Goal: Information Seeking & Learning: Find specific fact

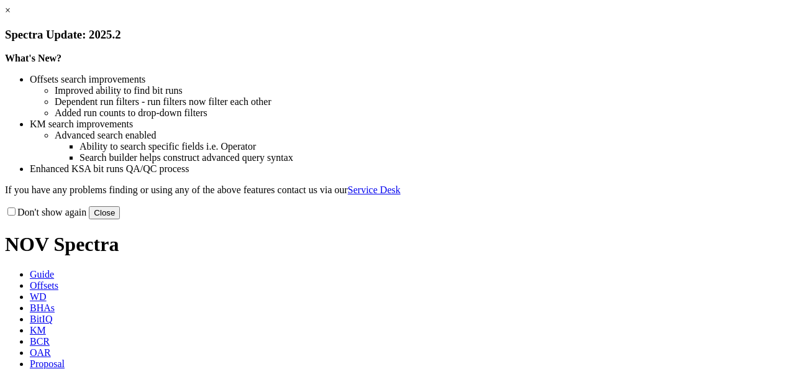
click at [120, 219] on button "Close" at bounding box center [104, 212] width 31 height 13
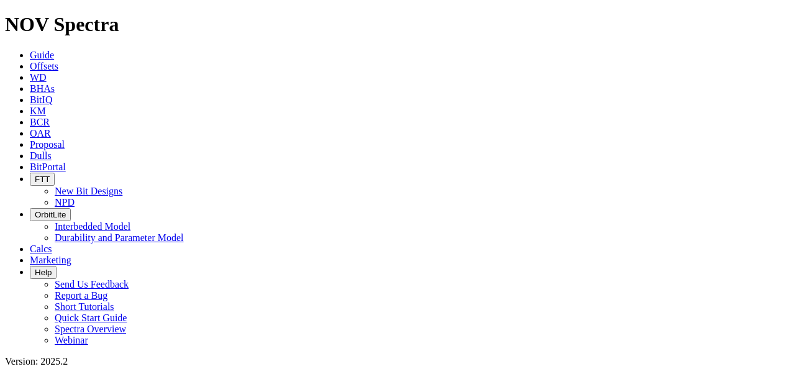
click at [46, 106] on link "KM" at bounding box center [38, 111] width 16 height 11
type input "maxsteer"
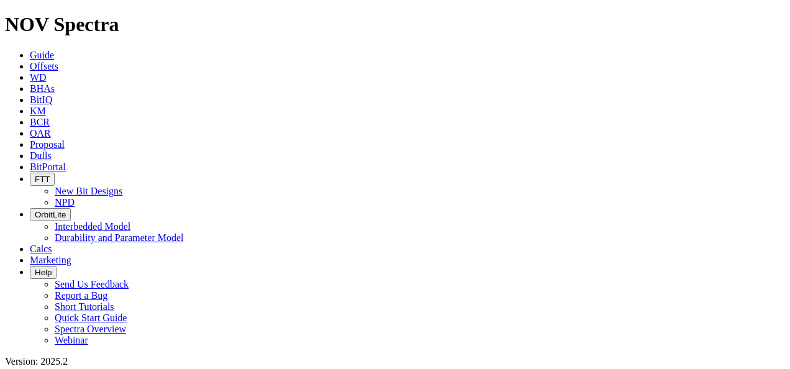
drag, startPoint x: 453, startPoint y: 344, endPoint x: 448, endPoint y: 340, distance: 6.7
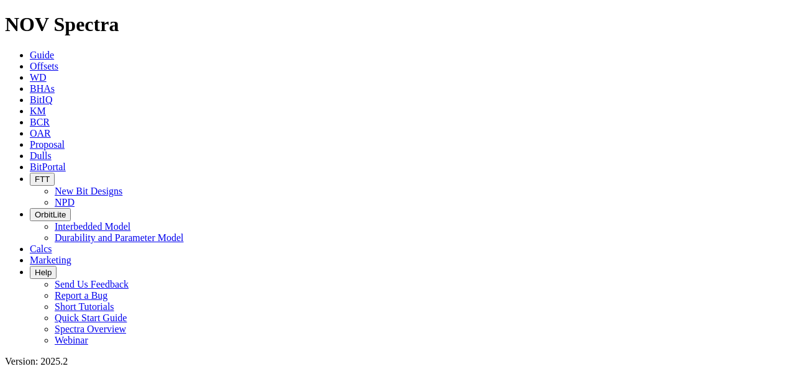
radio input "true"
radio input "false"
